Goal: Navigation & Orientation: Find specific page/section

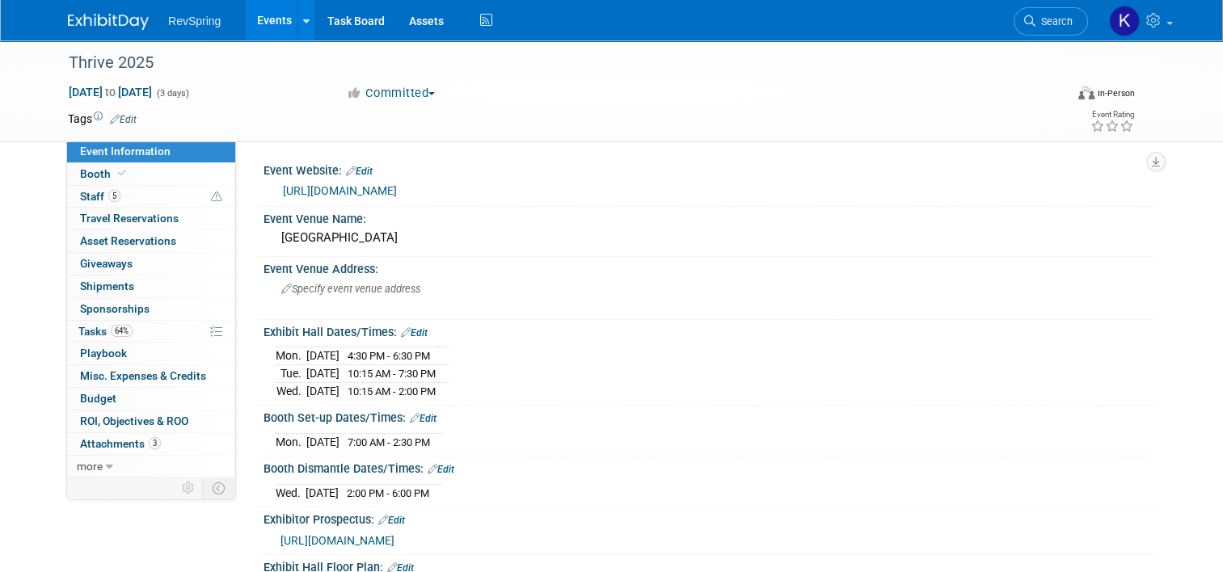
click at [272, 23] on link "Events" at bounding box center [274, 20] width 59 height 40
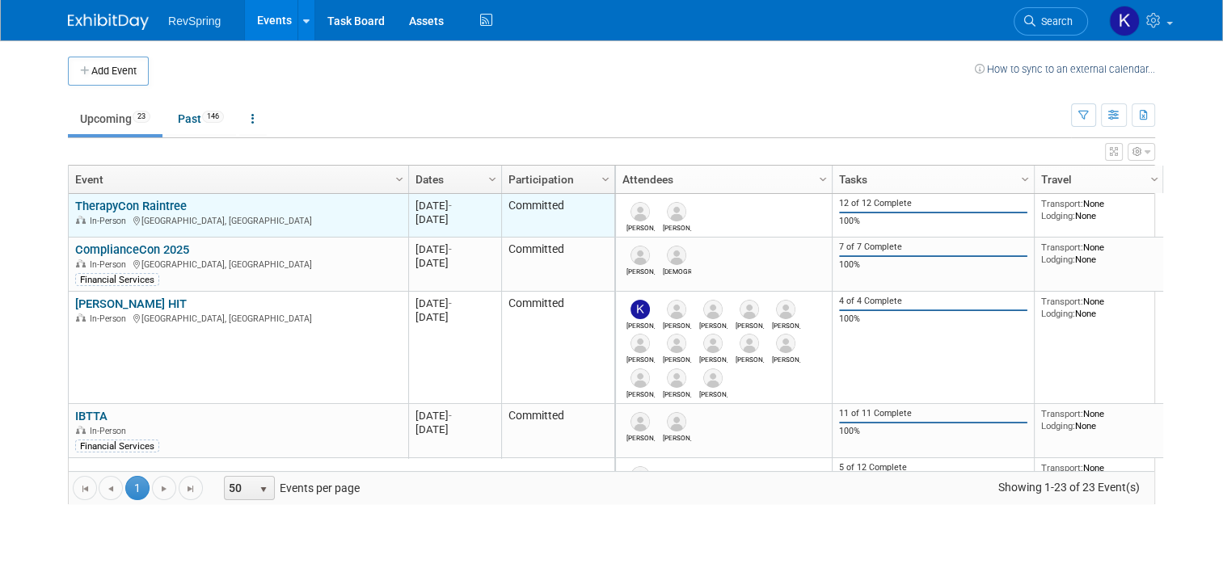
click at [162, 209] on link "TherapyCon Raintree" at bounding box center [131, 206] width 112 height 15
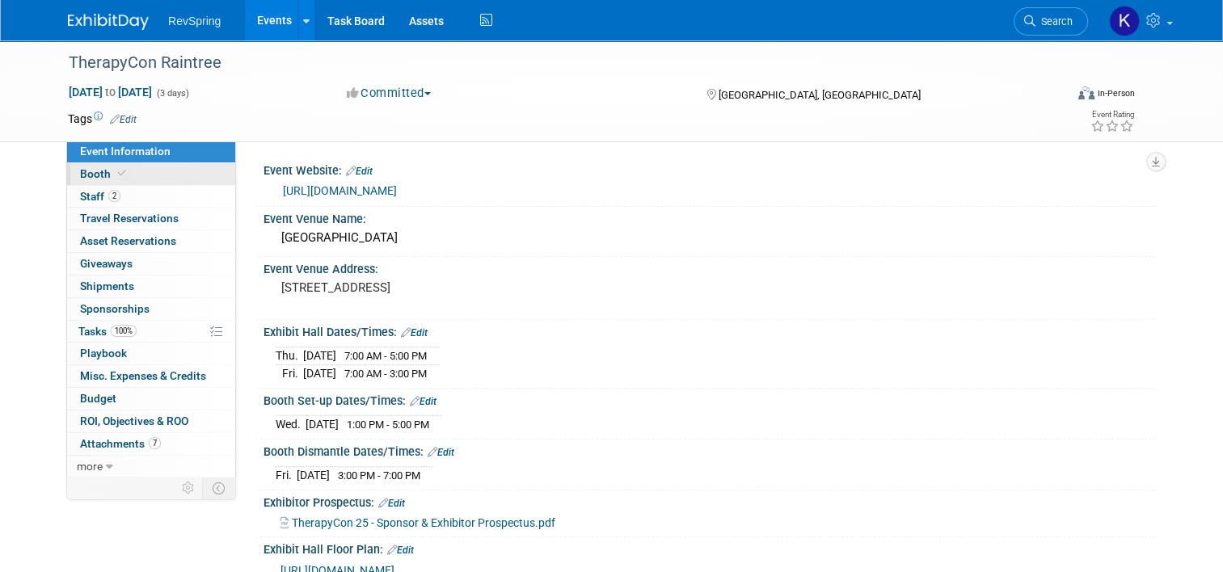
click at [112, 179] on span "Booth" at bounding box center [104, 173] width 49 height 13
